Goal: Task Accomplishment & Management: Complete application form

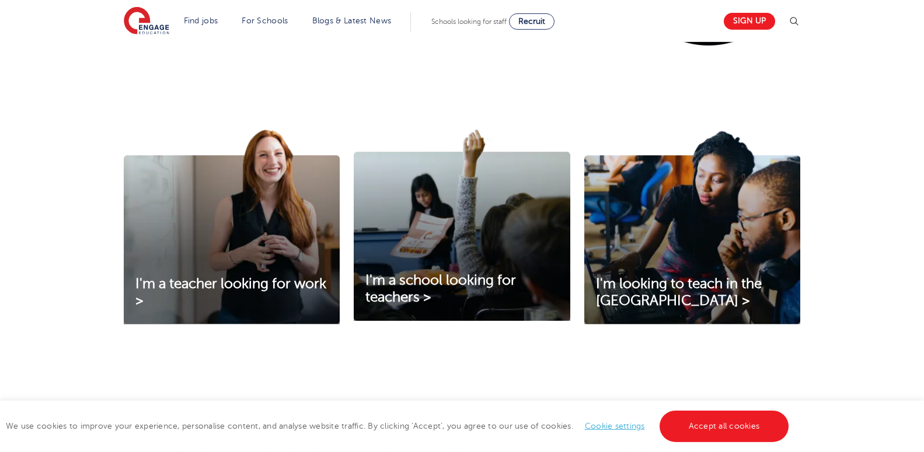
scroll to position [387, 0]
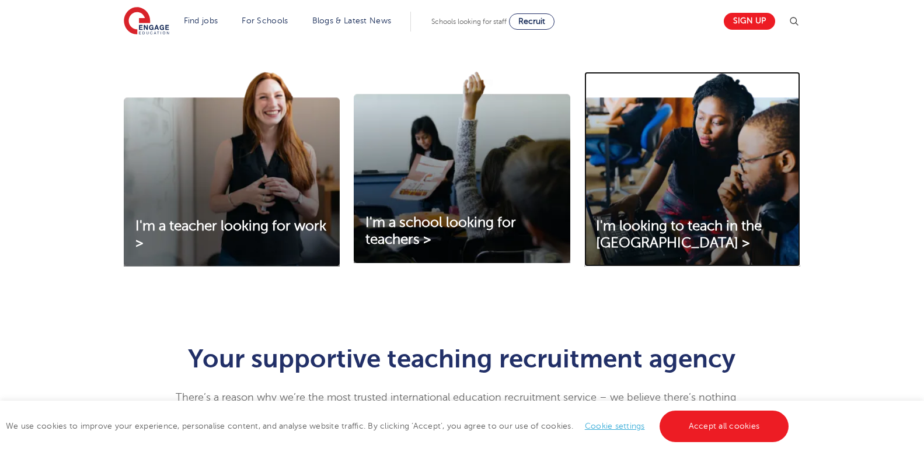
click at [654, 204] on img at bounding box center [692, 169] width 216 height 195
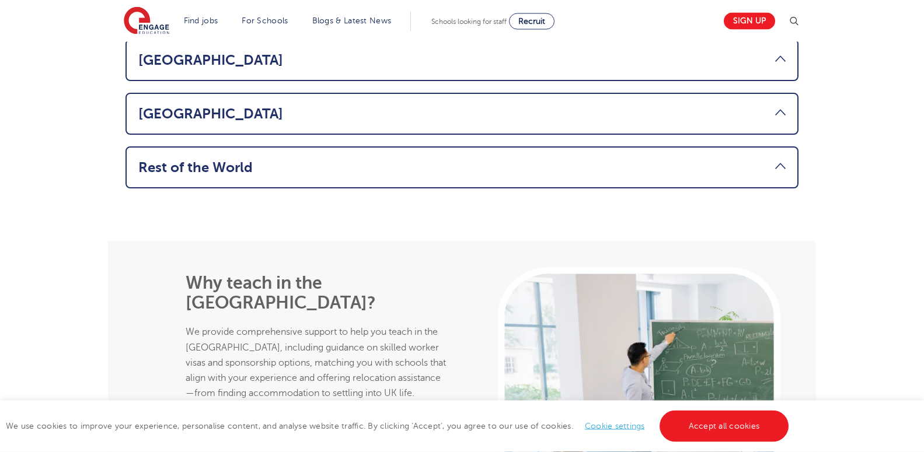
scroll to position [893, 0]
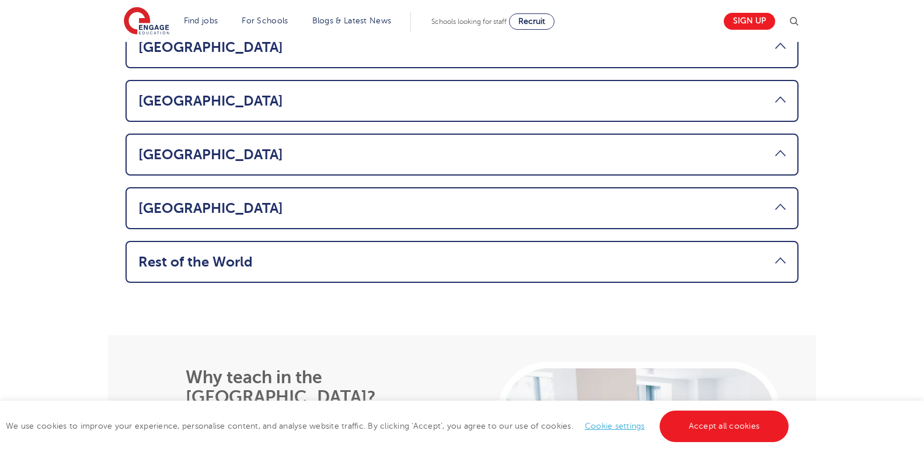
click at [777, 254] on link "Rest of the World" at bounding box center [461, 262] width 647 height 16
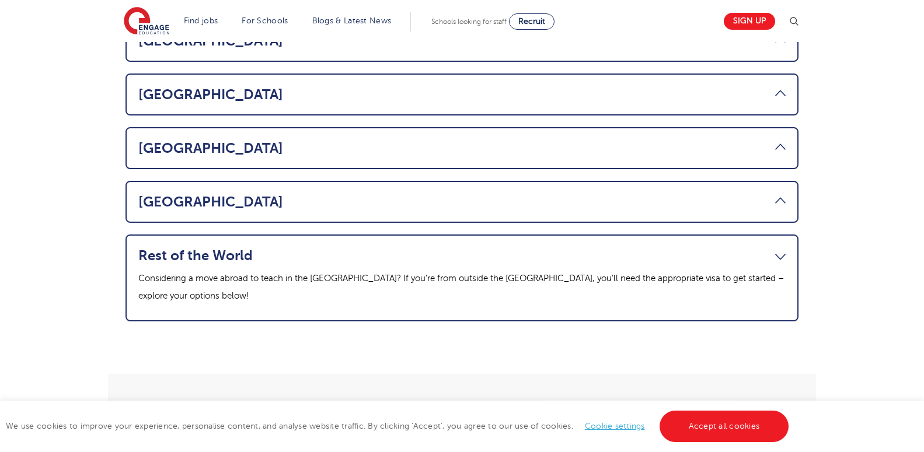
scroll to position [811, 0]
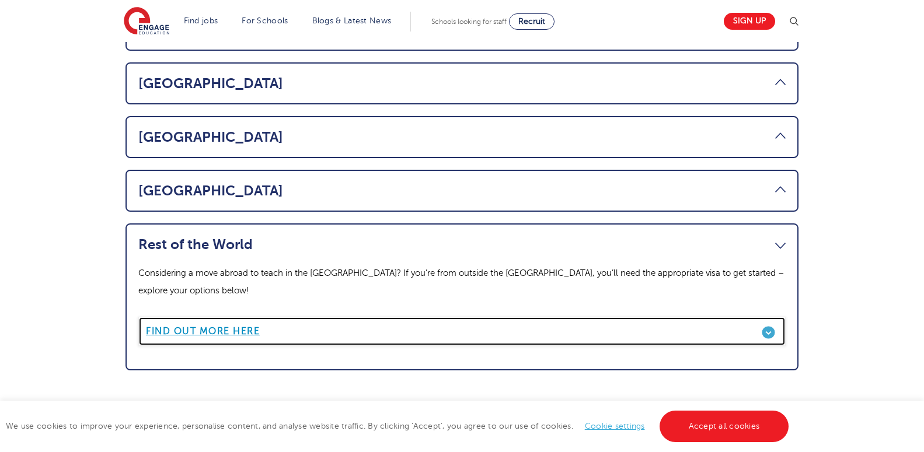
click at [187, 326] on b "Find out more here" at bounding box center [203, 331] width 114 height 11
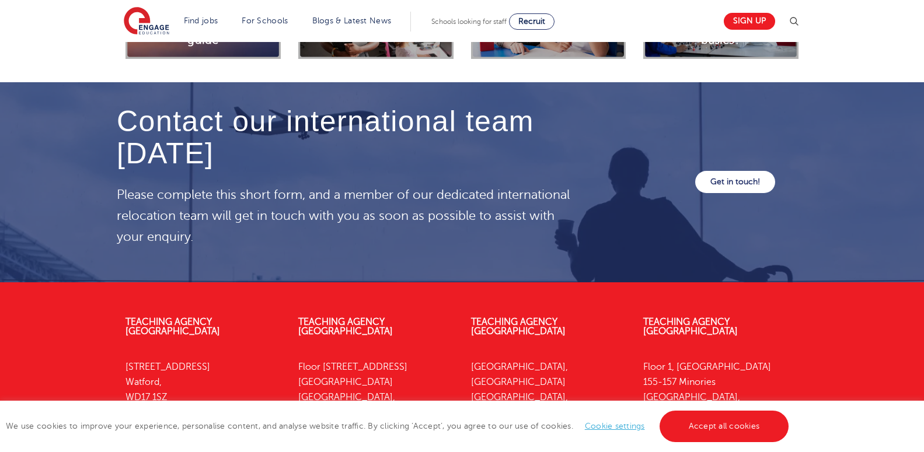
scroll to position [3572, 0]
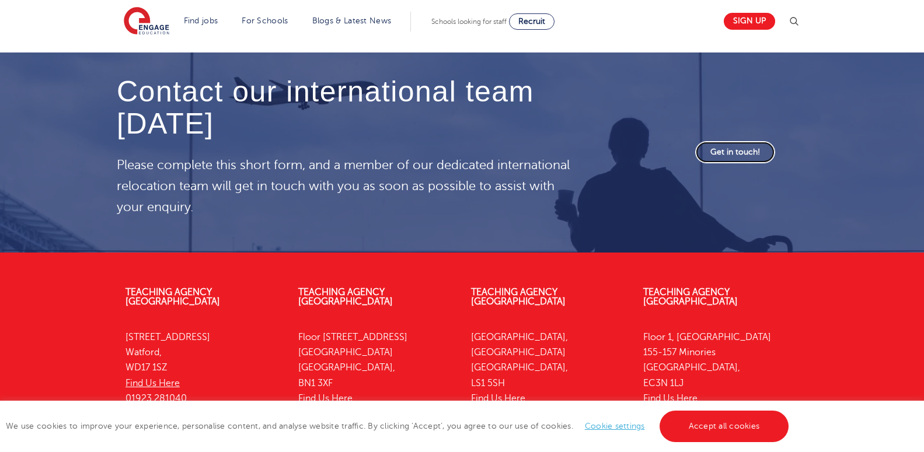
click at [727, 141] on link "Get in touch!" at bounding box center [735, 152] width 80 height 22
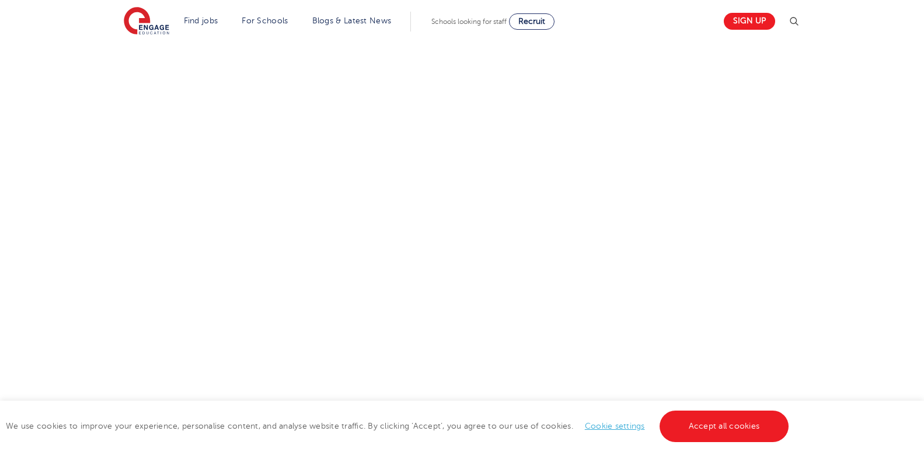
scroll to position [571, 0]
click at [577, 325] on div "Let us know more about you!" at bounding box center [344, 135] width 472 height 615
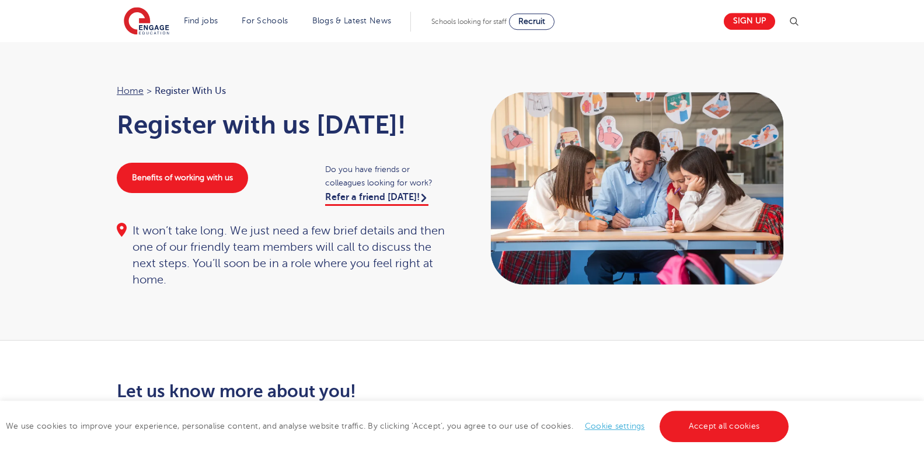
scroll to position [0, 0]
